Goal: Task Accomplishment & Management: Manage account settings

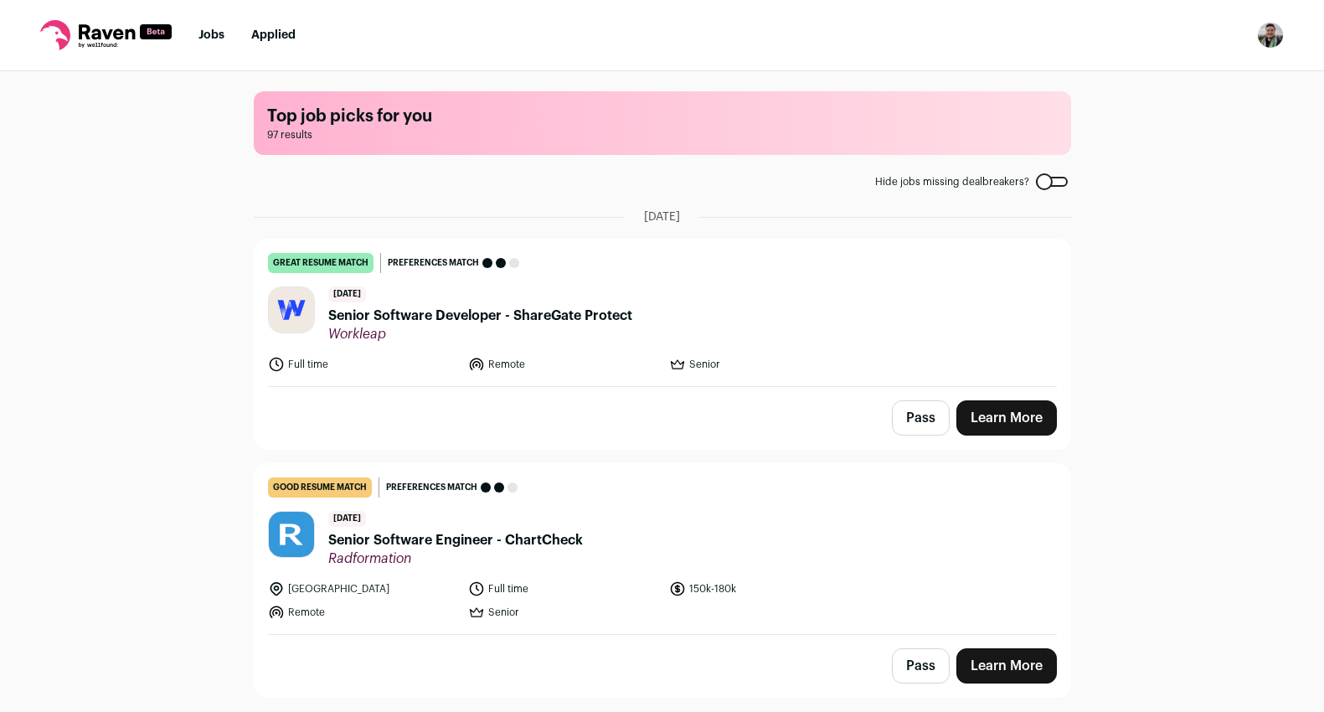
click at [1257, 35] on nav "Jobs Applied Settings Notifications Preferences Resume Subscription FAQs Logout" at bounding box center [662, 35] width 1324 height 71
click at [1267, 35] on img "Open dropdown" at bounding box center [1270, 35] width 27 height 27
click at [1178, 84] on link "Settings" at bounding box center [1190, 78] width 185 height 40
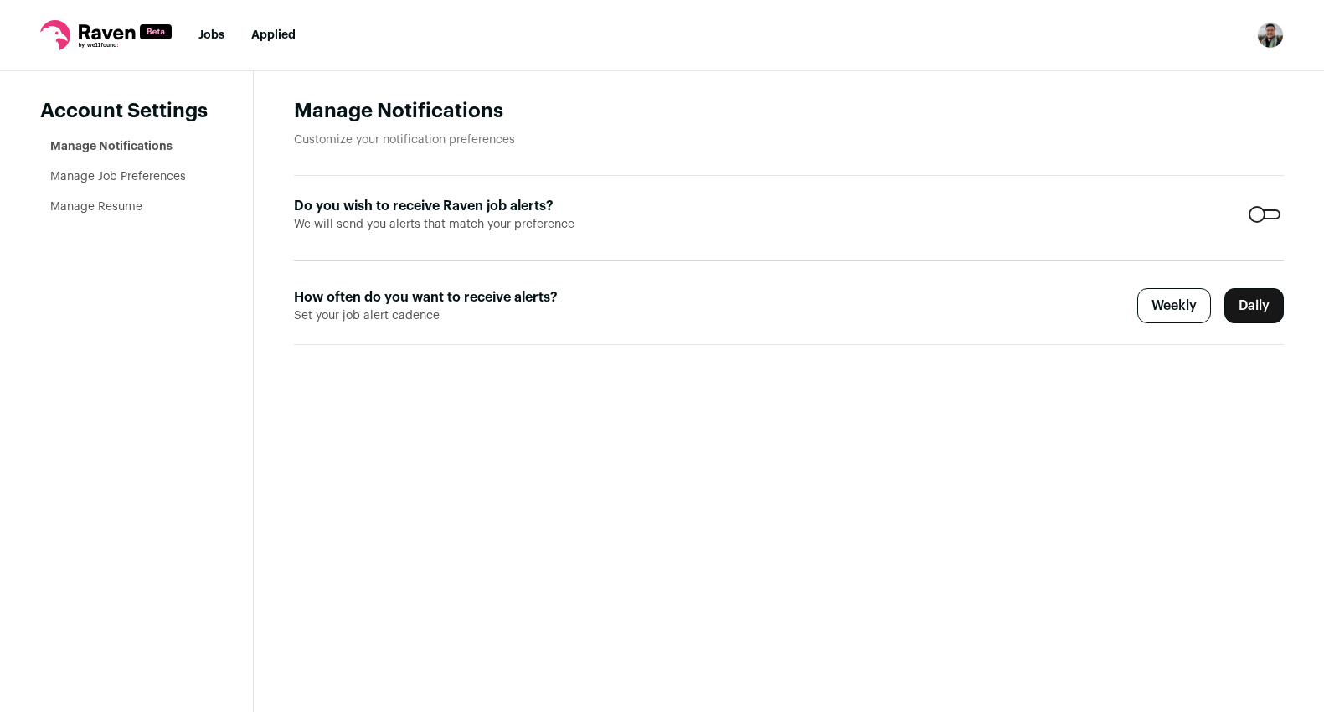
click at [122, 214] on li "Manage Resume" at bounding box center [131, 207] width 163 height 17
click at [120, 209] on link "Manage Resume" at bounding box center [96, 207] width 92 height 12
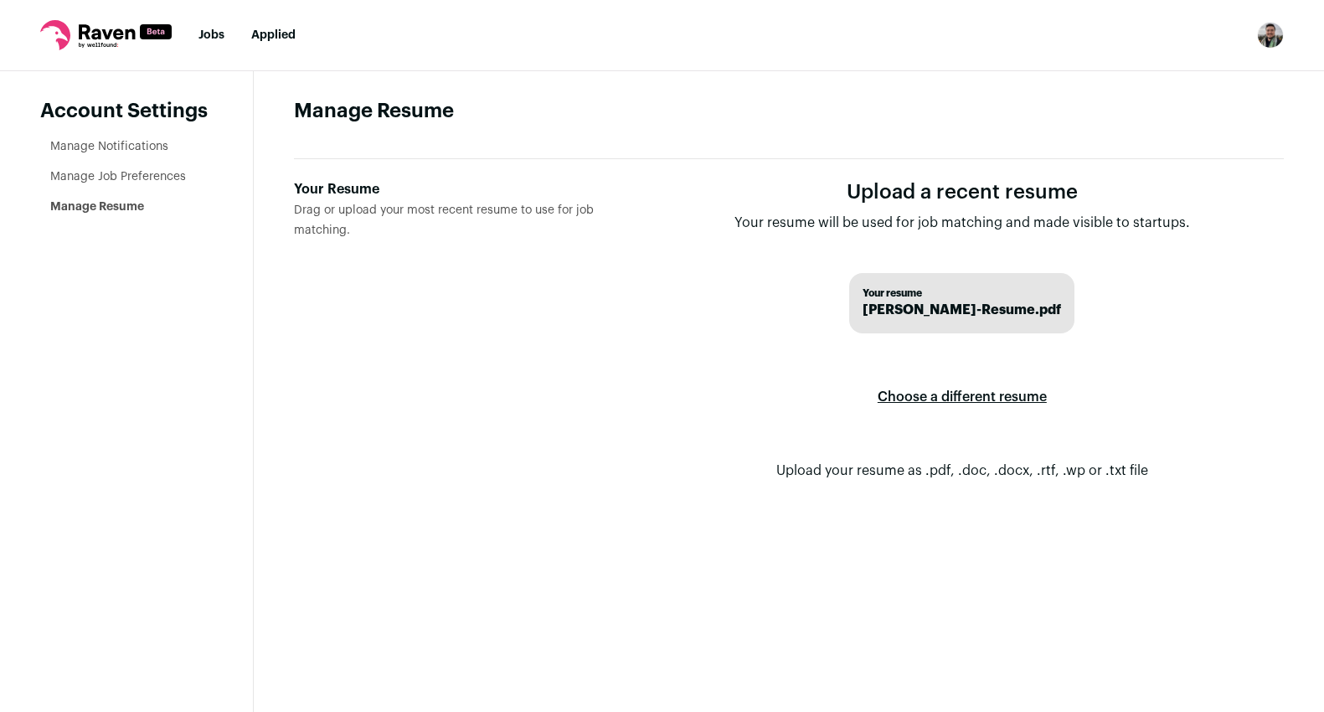
click at [963, 390] on label "Choose a different resume" at bounding box center [962, 397] width 169 height 47
click at [0, 0] on input "Your Resume Drag or upload your most recent resume to use for job matching." at bounding box center [0, 0] width 0 height 0
click at [212, 36] on link "Jobs" at bounding box center [212, 35] width 26 height 12
